Goal: Information Seeking & Learning: Check status

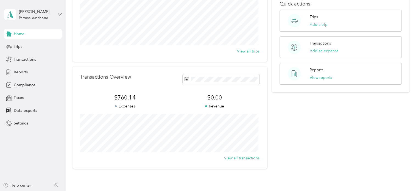
scroll to position [82, 0]
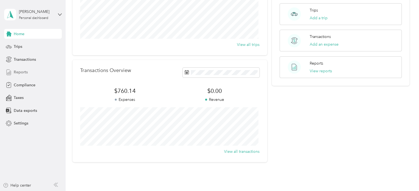
click at [20, 72] on span "Reports" at bounding box center [21, 72] width 14 height 6
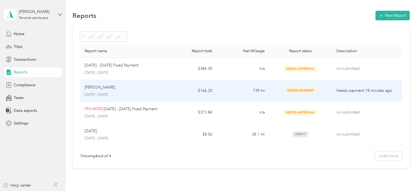
click at [300, 90] on span "Needs Payment" at bounding box center [300, 90] width 32 height 6
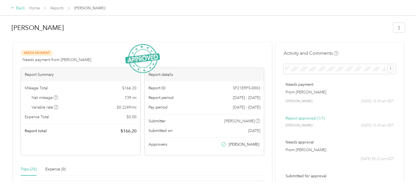
click at [20, 8] on div "Back" at bounding box center [18, 8] width 14 height 7
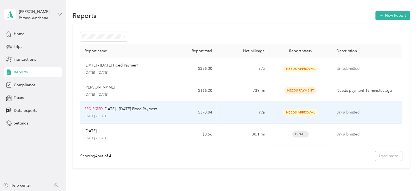
click at [119, 110] on p "[DATE] - [DATE] Fixed Payment" at bounding box center [131, 109] width 54 height 6
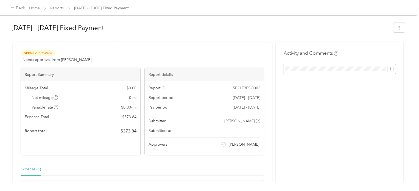
click at [190, 122] on div "Submitter [PERSON_NAME]" at bounding box center [205, 121] width 112 height 6
click at [13, 9] on icon at bounding box center [13, 8] width 4 height 4
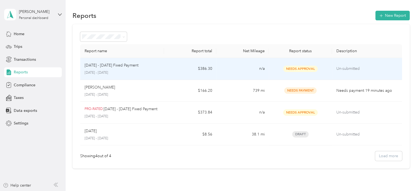
click at [126, 70] on div "[DATE] - [DATE] Fixed Payment [DATE] - [DATE]" at bounding box center [122, 68] width 75 height 13
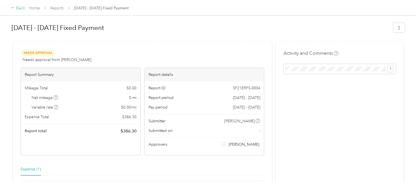
click at [14, 5] on div "Back" at bounding box center [18, 8] width 14 height 7
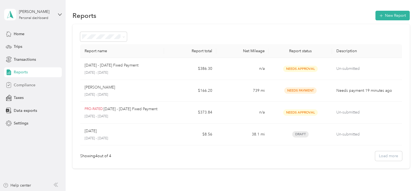
click at [20, 85] on span "Compliance" at bounding box center [25, 85] width 22 height 6
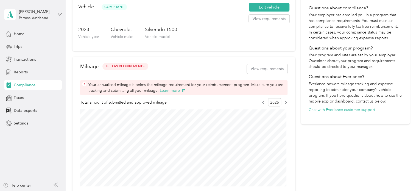
scroll to position [137, 0]
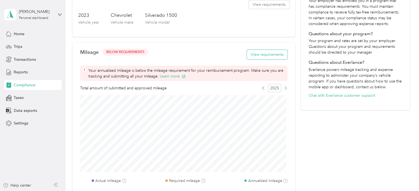
click at [258, 54] on button "View requirements" at bounding box center [267, 55] width 41 height 10
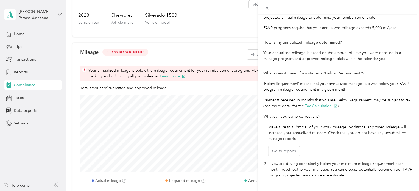
scroll to position [124, 0]
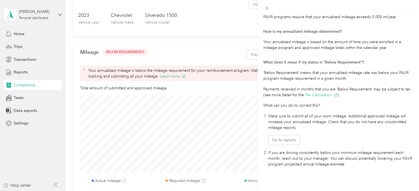
click at [237, 91] on div "Mileage Requirements These requirements are set by your Company. If you have an…" at bounding box center [209, 95] width 419 height 191
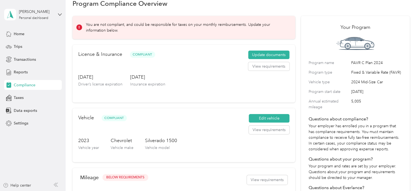
scroll to position [0, 0]
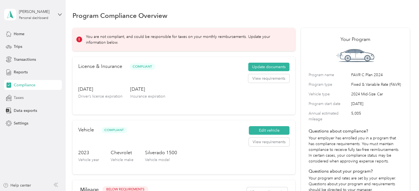
click at [5, 98] on div "Taxes" at bounding box center [33, 98] width 58 height 10
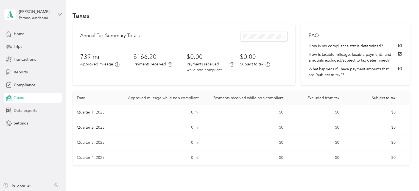
click at [27, 112] on span "Data exports" at bounding box center [25, 111] width 23 height 6
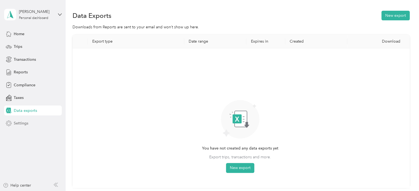
click at [26, 123] on span "Settings" at bounding box center [21, 123] width 15 height 6
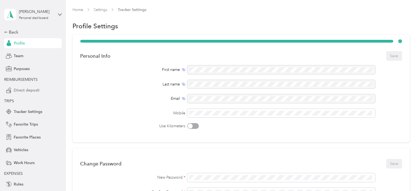
click at [30, 90] on span "Direct deposit" at bounding box center [27, 90] width 26 height 6
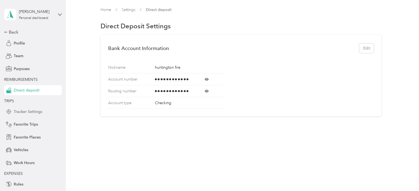
click at [24, 110] on span "Tracker Settings" at bounding box center [28, 112] width 29 height 6
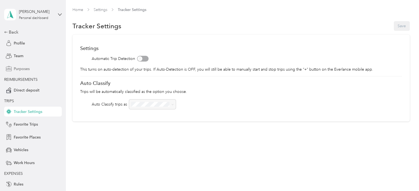
click at [17, 69] on span "Purposes" at bounding box center [22, 69] width 16 height 6
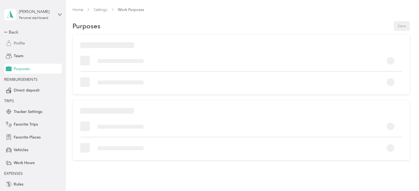
click at [8, 39] on div "Profile" at bounding box center [33, 43] width 58 height 10
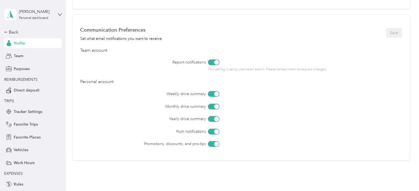
scroll to position [247, 0]
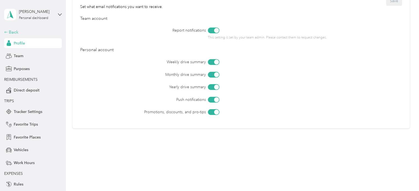
click at [4, 33] on icon at bounding box center [6, 32] width 4 height 4
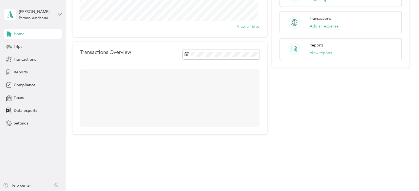
scroll to position [110, 0]
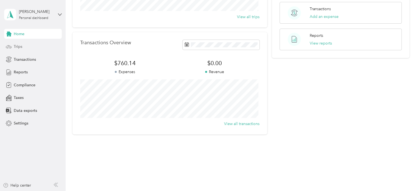
click at [32, 46] on div "Trips" at bounding box center [33, 47] width 58 height 10
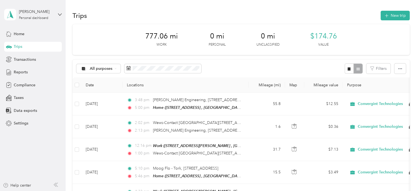
scroll to position [27, 0]
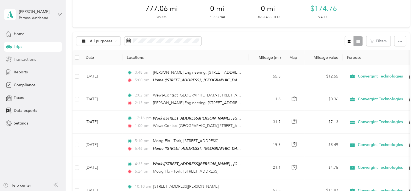
click at [23, 57] on span "Transactions" at bounding box center [25, 60] width 22 height 6
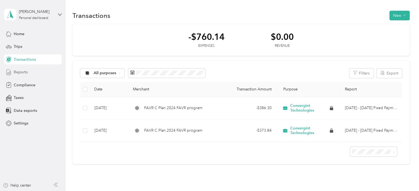
click at [24, 70] on span "Reports" at bounding box center [21, 72] width 14 height 6
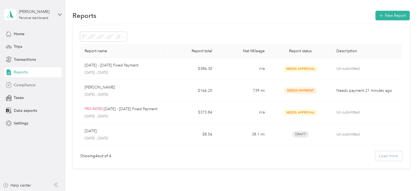
click at [23, 85] on span "Compliance" at bounding box center [25, 85] width 22 height 6
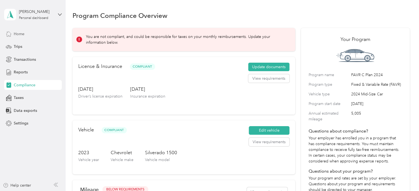
click at [20, 34] on span "Home" at bounding box center [19, 34] width 11 height 6
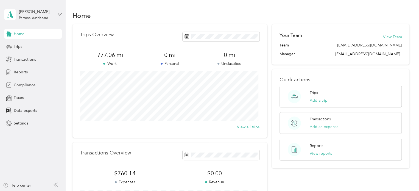
click at [31, 85] on span "Compliance" at bounding box center [25, 85] width 22 height 6
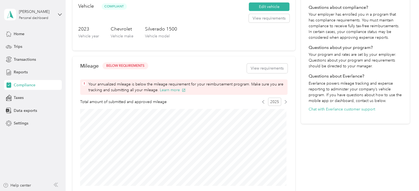
scroll to position [137, 0]
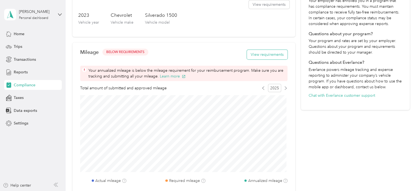
click at [279, 57] on button "View requirements" at bounding box center [267, 55] width 41 height 10
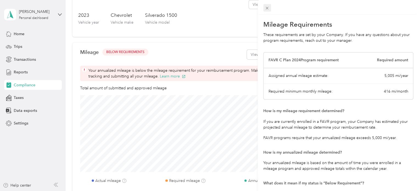
click at [266, 7] on icon at bounding box center [267, 8] width 3 height 3
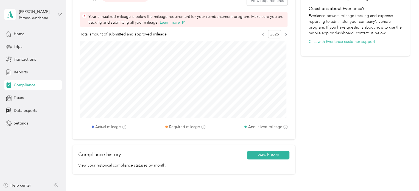
scroll to position [183, 0]
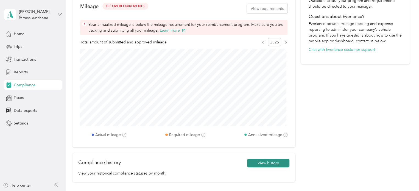
click at [265, 163] on button "View history" at bounding box center [268, 163] width 42 height 9
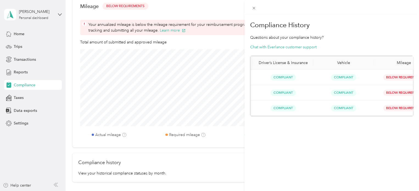
scroll to position [0, 56]
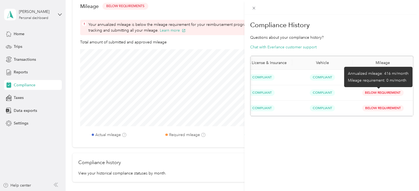
click at [367, 93] on span "Below Requirement" at bounding box center [382, 93] width 41 height 6
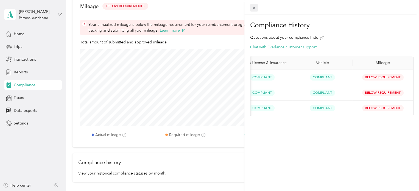
click at [252, 8] on icon at bounding box center [254, 8] width 5 height 5
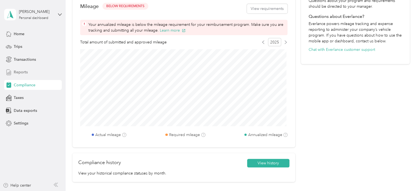
click at [20, 70] on span "Reports" at bounding box center [21, 72] width 14 height 6
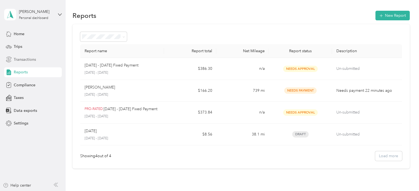
click at [17, 59] on span "Transactions" at bounding box center [25, 60] width 22 height 6
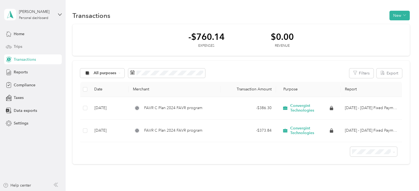
click at [21, 43] on div "Trips" at bounding box center [33, 47] width 58 height 10
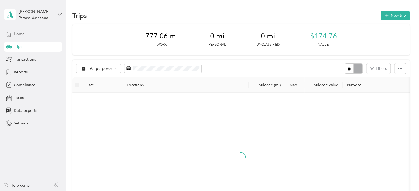
click at [22, 31] on span "Home" at bounding box center [19, 34] width 11 height 6
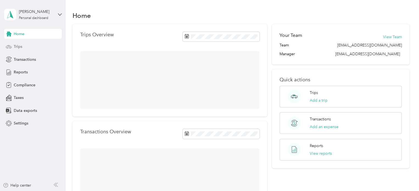
click at [20, 49] on span "Trips" at bounding box center [18, 47] width 9 height 6
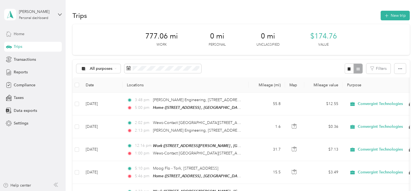
click at [20, 36] on span "Home" at bounding box center [19, 34] width 11 height 6
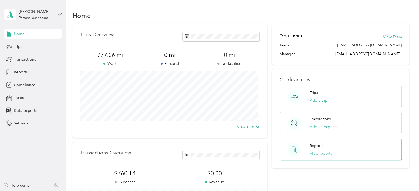
click at [317, 152] on button "View reports" at bounding box center [321, 154] width 22 height 6
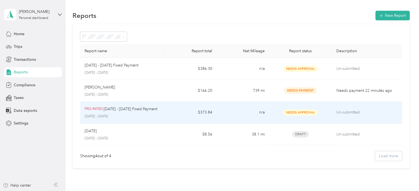
click at [296, 112] on span "Needs Approval" at bounding box center [300, 112] width 35 height 6
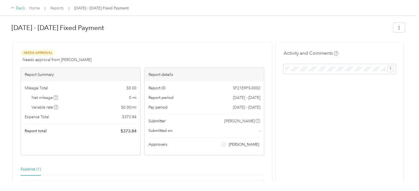
click at [12, 9] on icon at bounding box center [13, 8] width 4 height 4
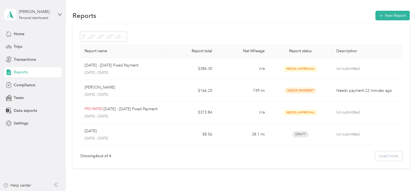
click at [300, 160] on div "Report name Report total Net Mileage Report status Description [DATE] - [DATE] …" at bounding box center [241, 96] width 337 height 145
